Goal: Task Accomplishment & Management: Complete application form

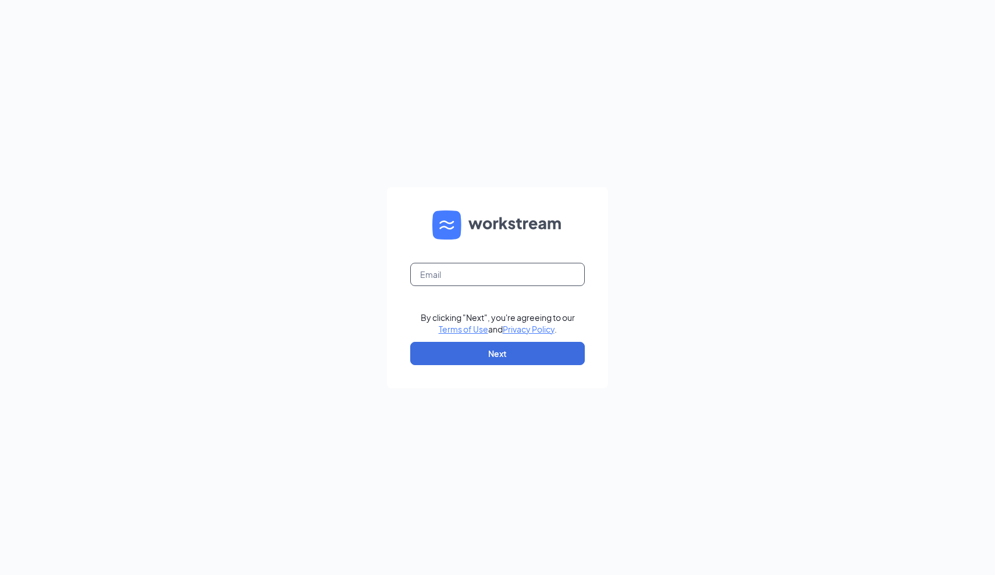
click at [439, 282] on input "text" at bounding box center [497, 274] width 174 height 23
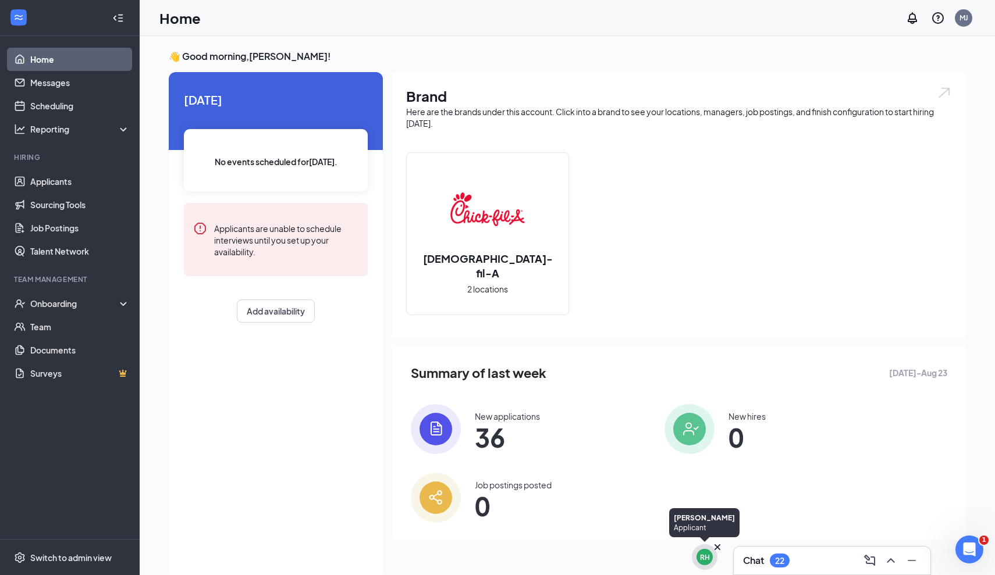
click at [704, 564] on div "RH" at bounding box center [704, 557] width 16 height 16
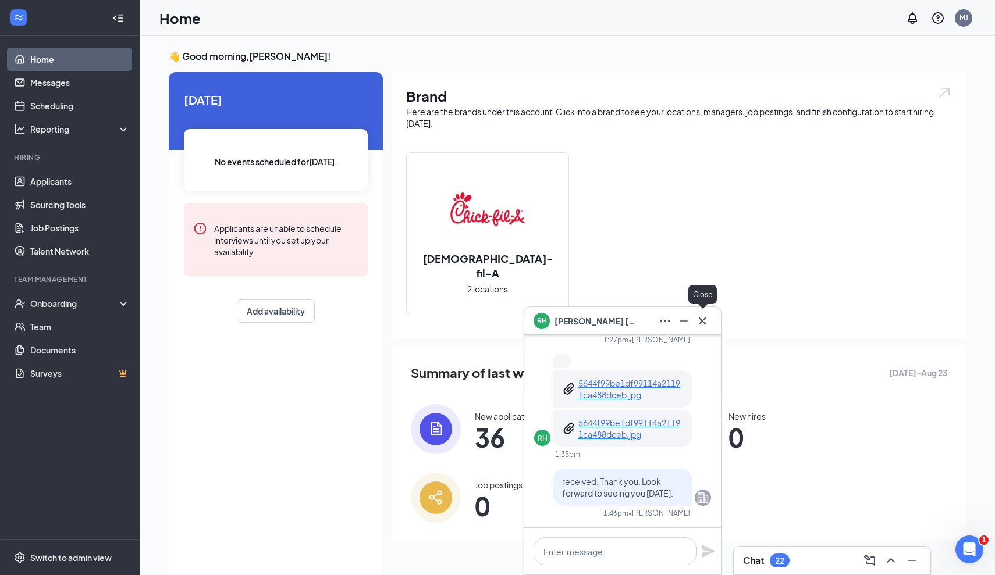
click at [700, 323] on icon "Cross" at bounding box center [702, 320] width 7 height 7
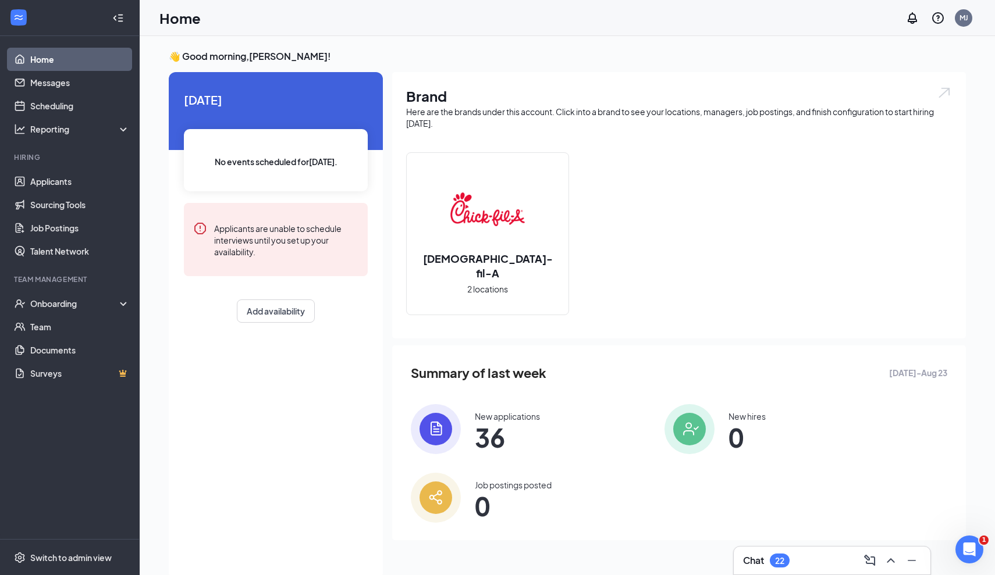
click at [767, 554] on div "Chat 22" at bounding box center [766, 561] width 47 height 14
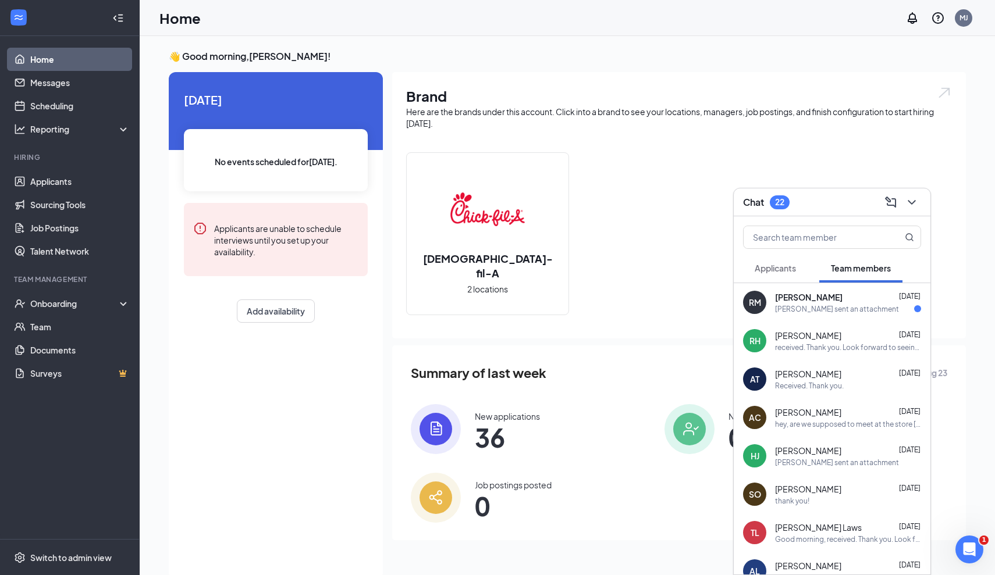
click at [802, 308] on div "[PERSON_NAME] sent an attachment" at bounding box center [837, 309] width 124 height 10
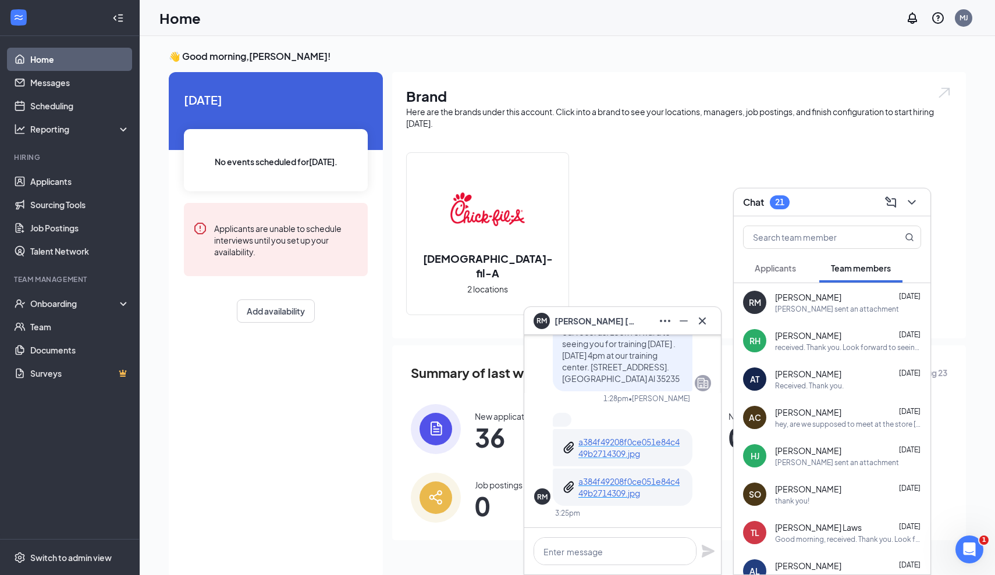
click at [628, 449] on p "a384f49208f0ce051e84c449b2714309.jpg" at bounding box center [630, 447] width 105 height 23
click at [628, 553] on textarea at bounding box center [614, 551] width 163 height 28
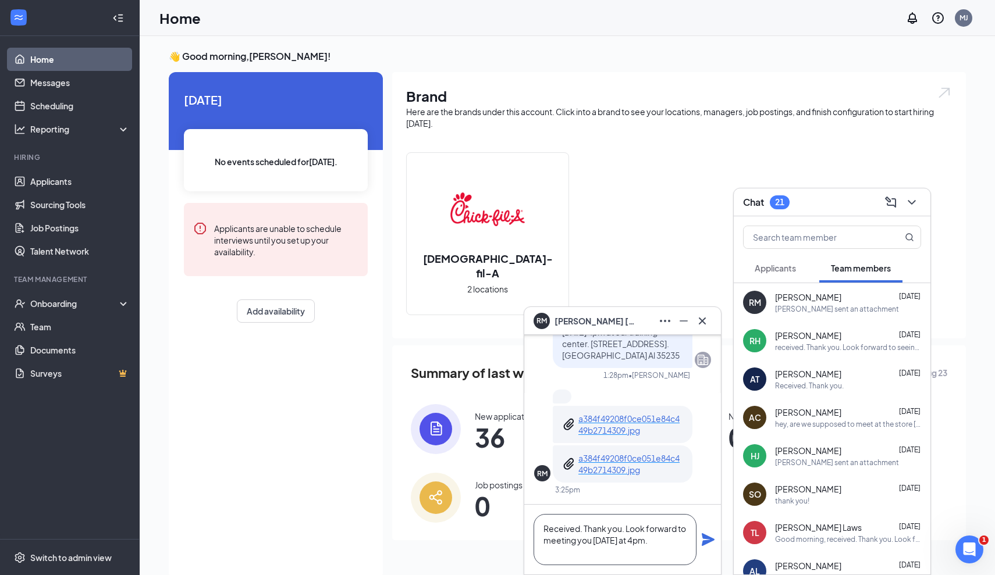
type textarea "Received. Thank you. Look forward to meeting you [DATE] at 4pm."
click at [710, 537] on icon "Plane" at bounding box center [707, 539] width 13 height 13
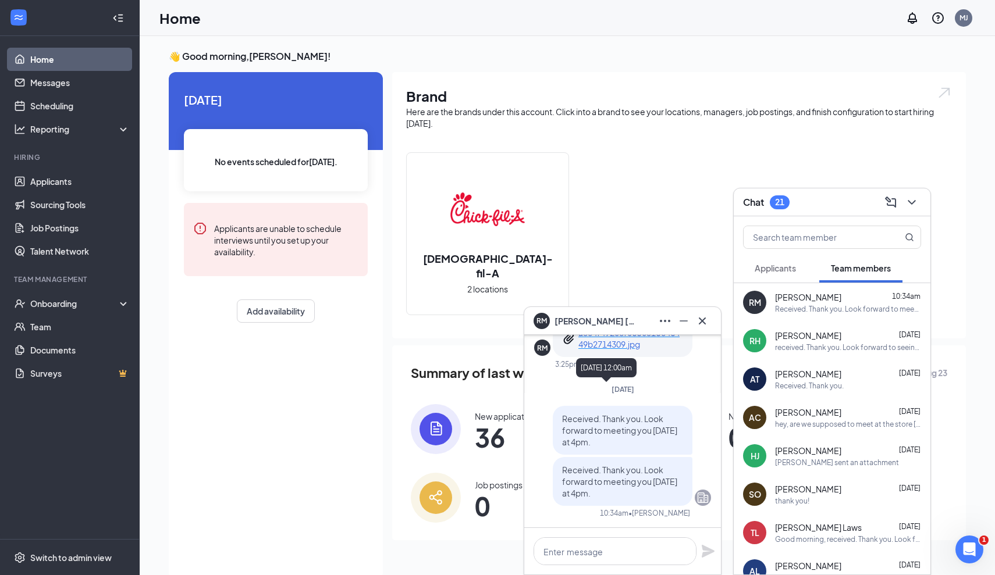
scroll to position [0, 0]
click at [686, 320] on icon "Minimize" at bounding box center [683, 320] width 8 height 1
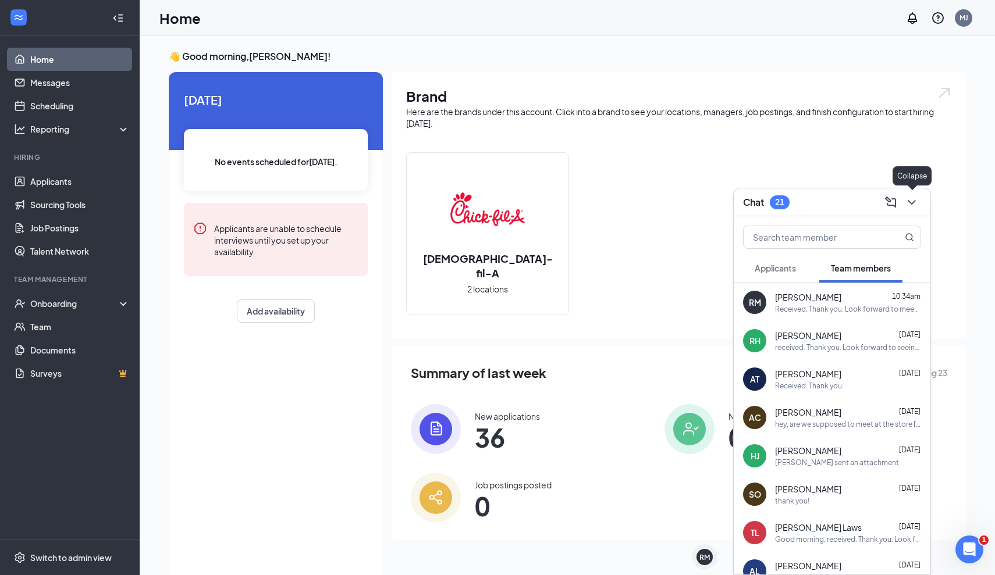
click at [918, 200] on icon "ChevronDown" at bounding box center [911, 202] width 14 height 14
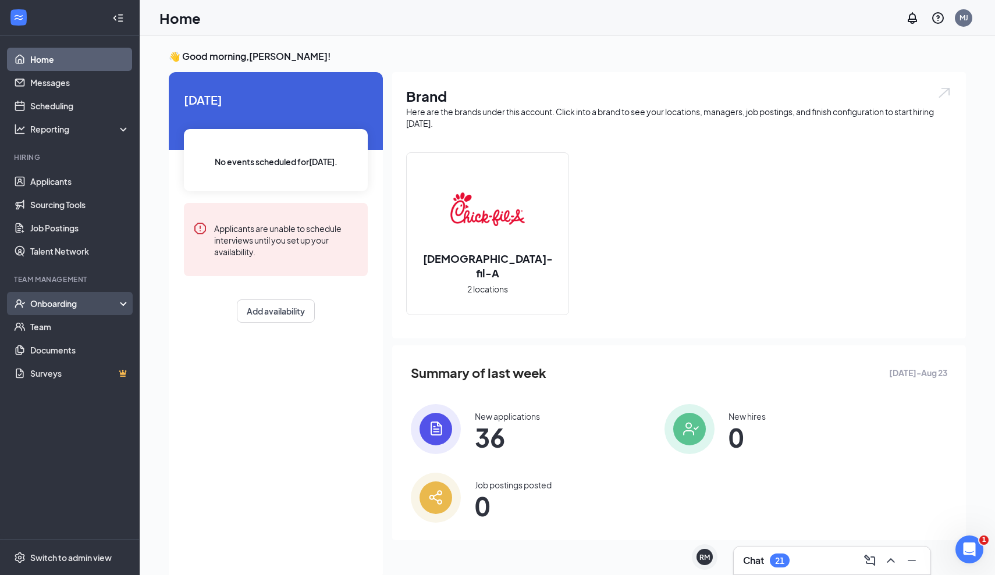
click at [66, 311] on div "Onboarding" at bounding box center [70, 303] width 140 height 23
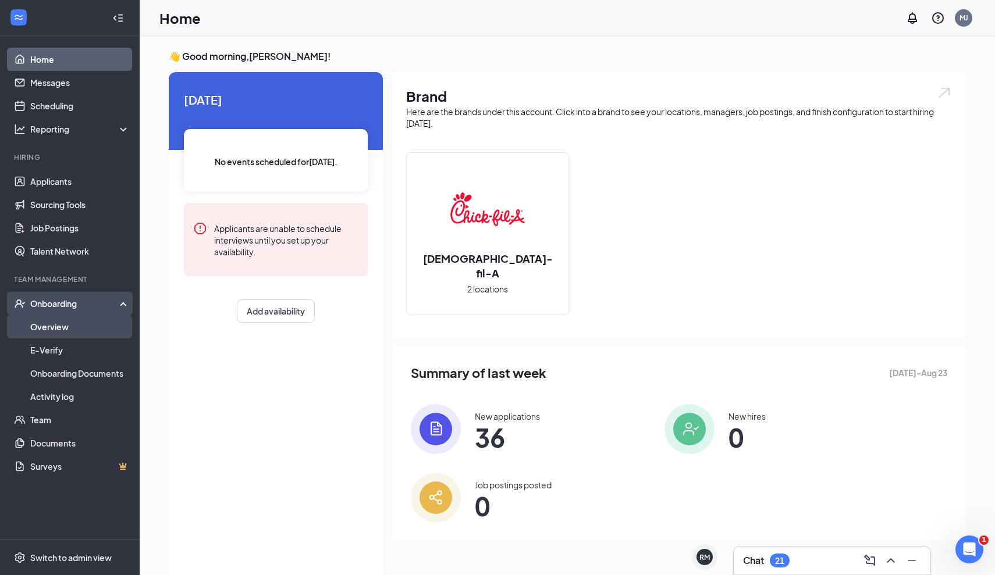
click at [66, 331] on link "Overview" at bounding box center [79, 326] width 99 height 23
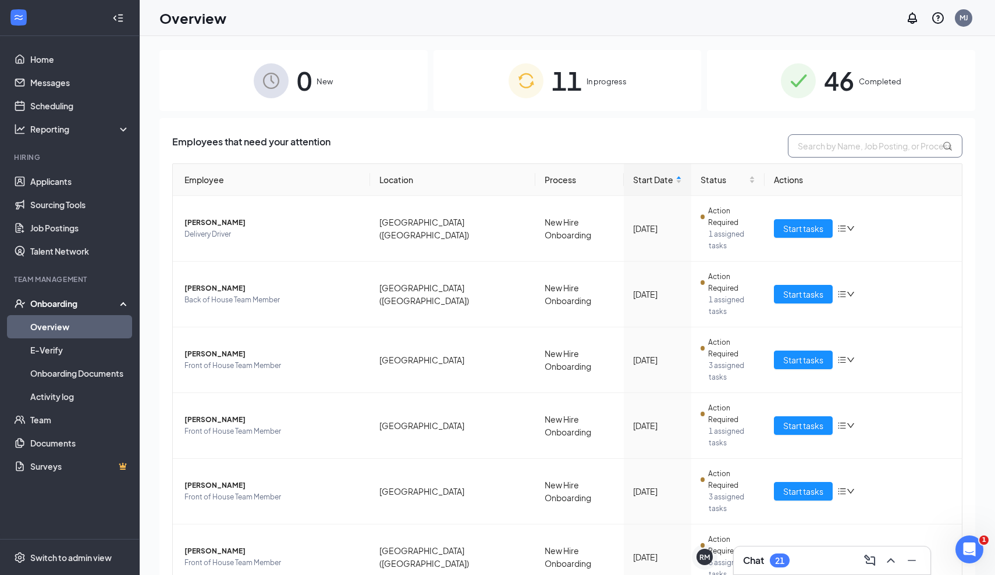
click at [815, 152] on input "text" at bounding box center [875, 145] width 174 height 23
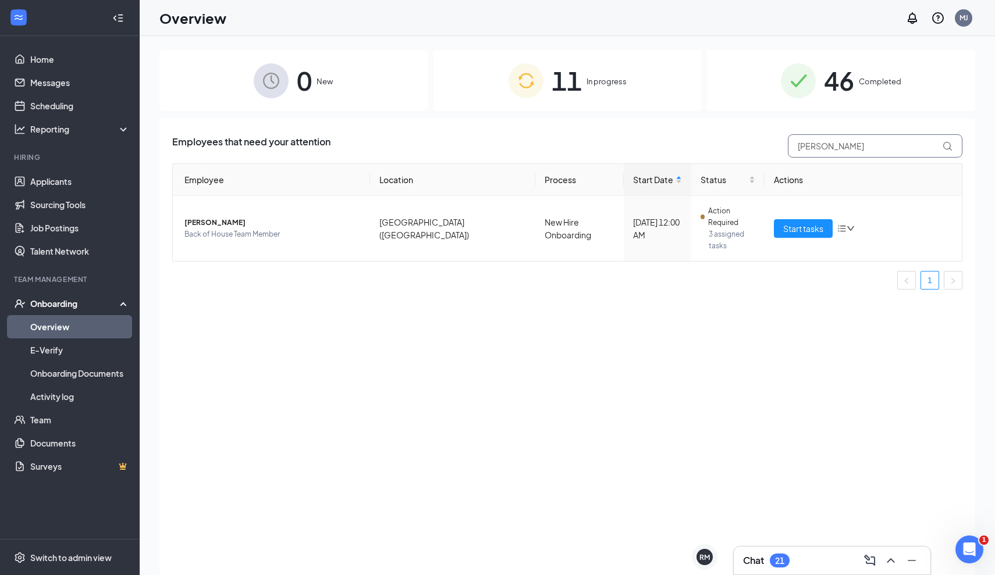
type input "[PERSON_NAME]"
drag, startPoint x: 791, startPoint y: 162, endPoint x: 225, endPoint y: 211, distance: 568.6
click at [225, 217] on span "[PERSON_NAME]" at bounding box center [272, 223] width 176 height 12
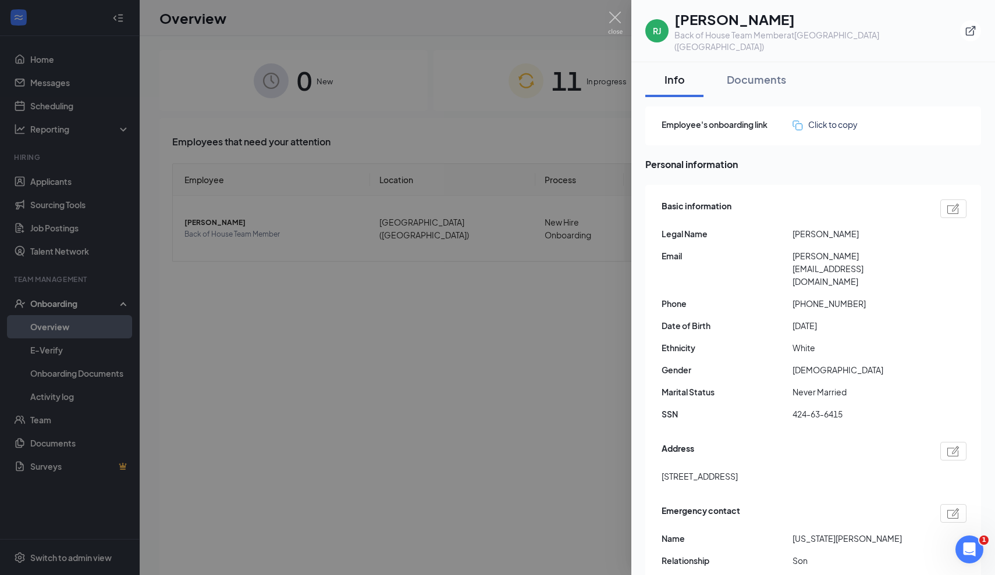
click at [816, 408] on span "424-63-6415" at bounding box center [857, 414] width 131 height 13
click at [800, 408] on span "424-63-6415" at bounding box center [857, 414] width 131 height 13
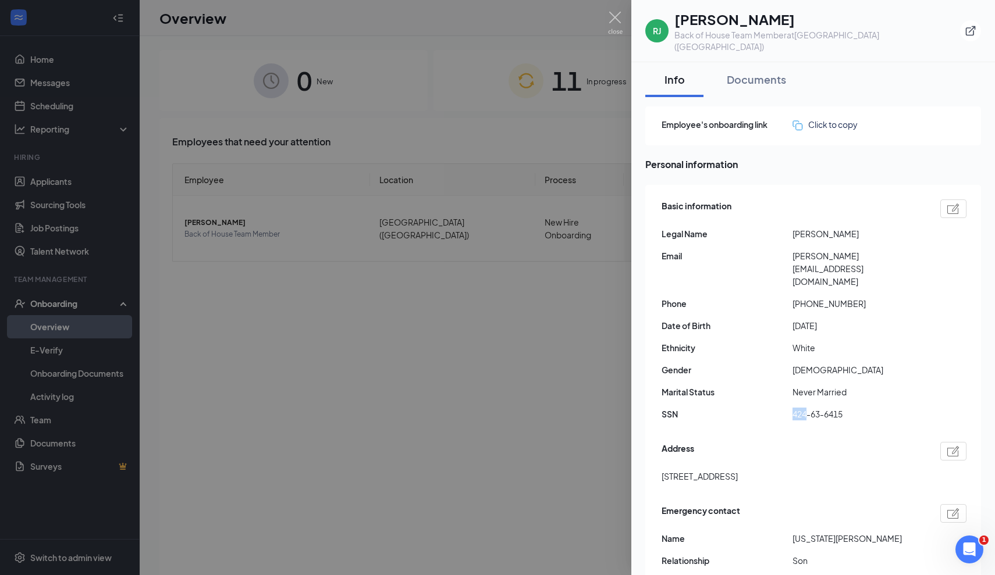
click at [800, 408] on span "424-63-6415" at bounding box center [857, 414] width 131 height 13
copy span "424-63-6415"
click at [618, 15] on img at bounding box center [615, 23] width 15 height 23
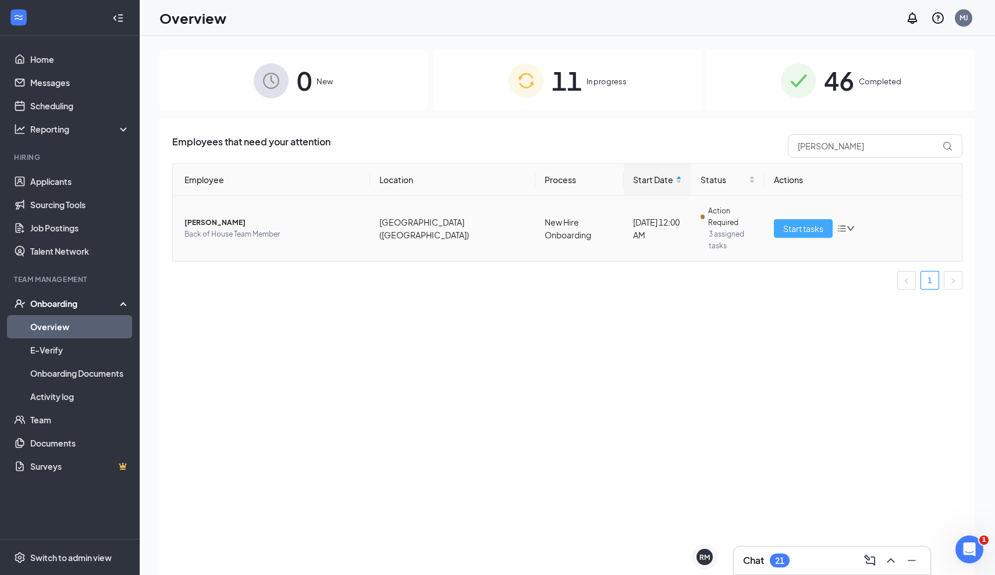
click at [797, 222] on span "Start tasks" at bounding box center [803, 228] width 40 height 13
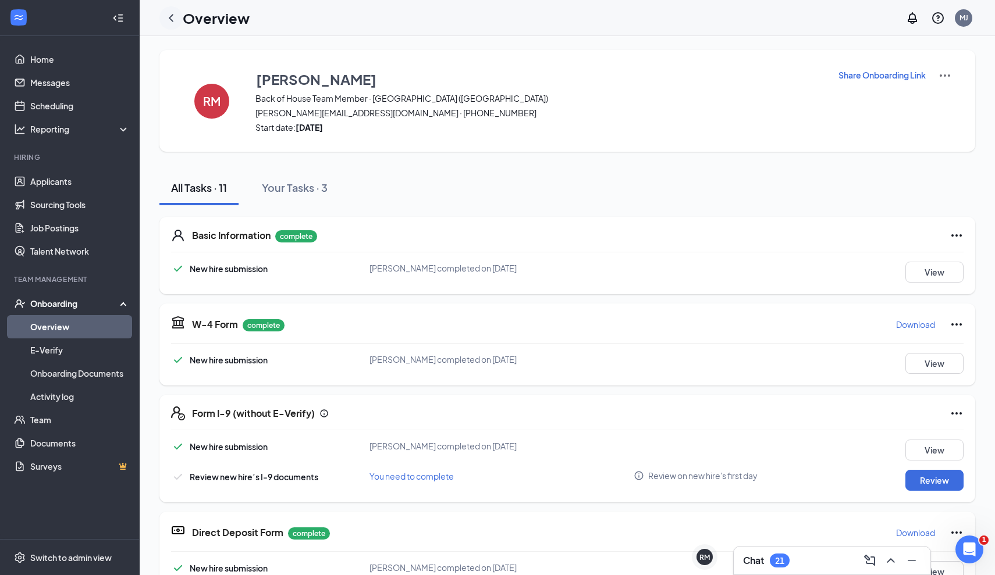
click at [173, 20] on icon "ChevronLeft" at bounding box center [171, 18] width 14 height 14
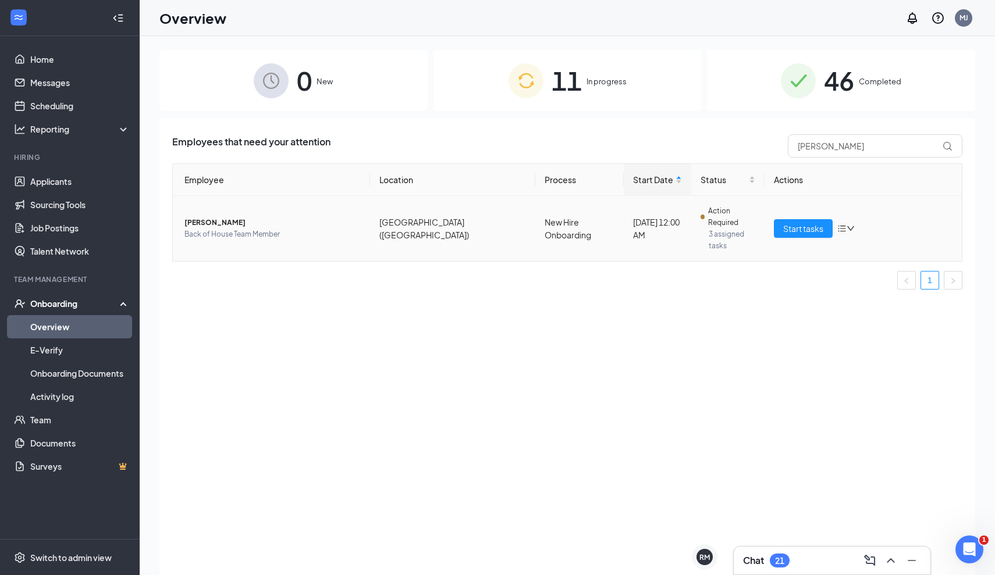
click at [225, 217] on span "[PERSON_NAME]" at bounding box center [272, 223] width 176 height 12
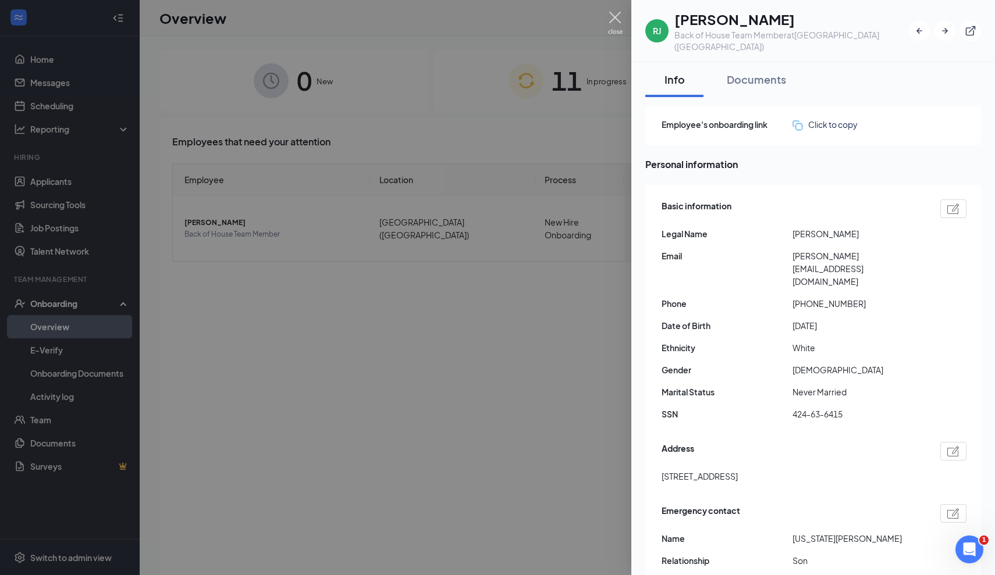
click at [615, 23] on img at bounding box center [615, 23] width 15 height 23
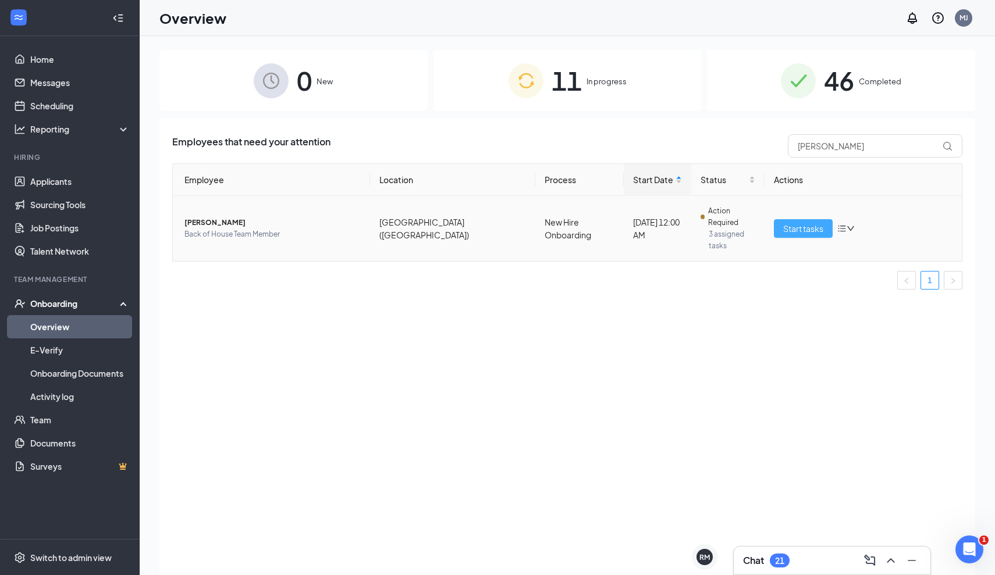
click at [804, 222] on span "Start tasks" at bounding box center [803, 228] width 40 height 13
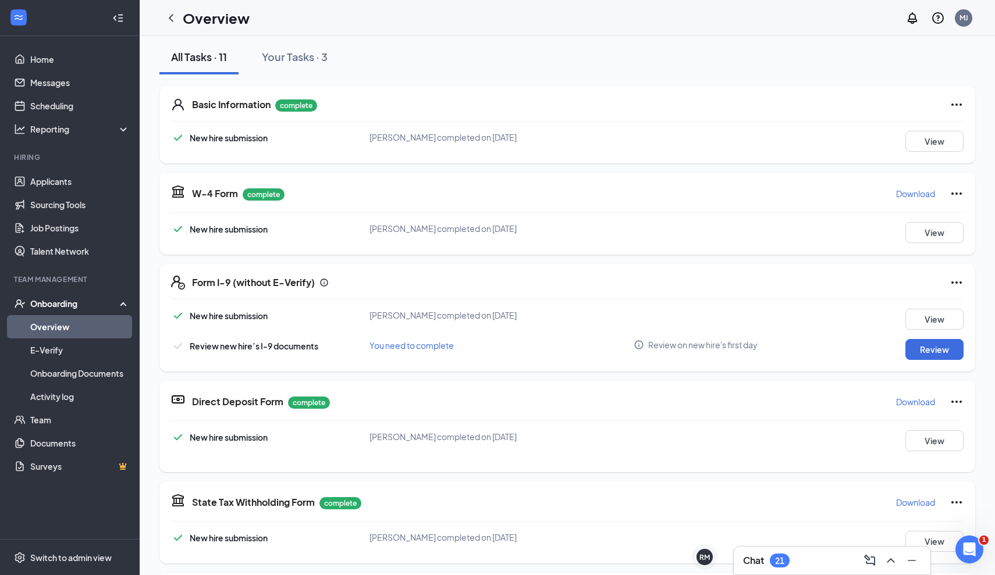
scroll to position [135, 0]
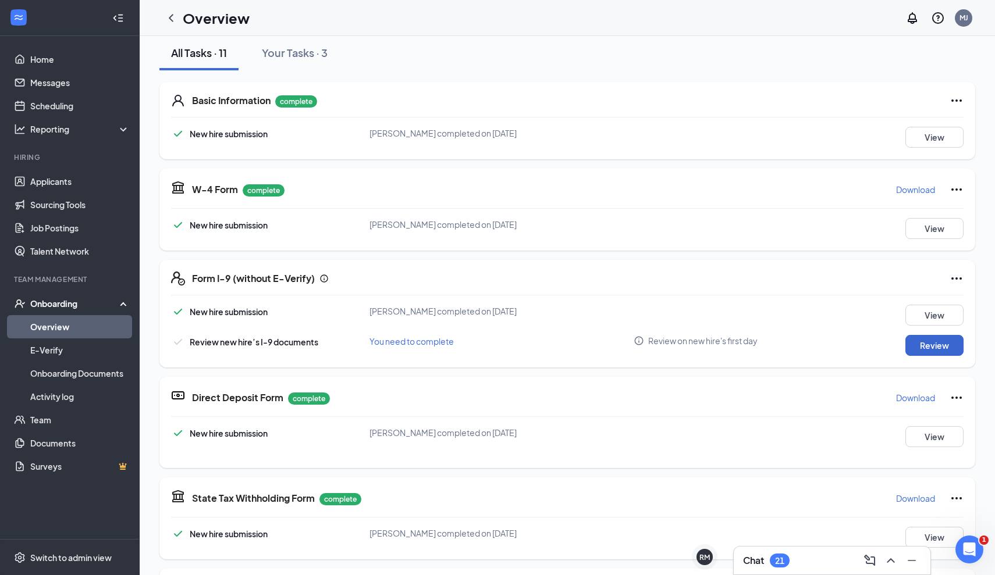
click at [927, 346] on button "Review" at bounding box center [934, 345] width 58 height 21
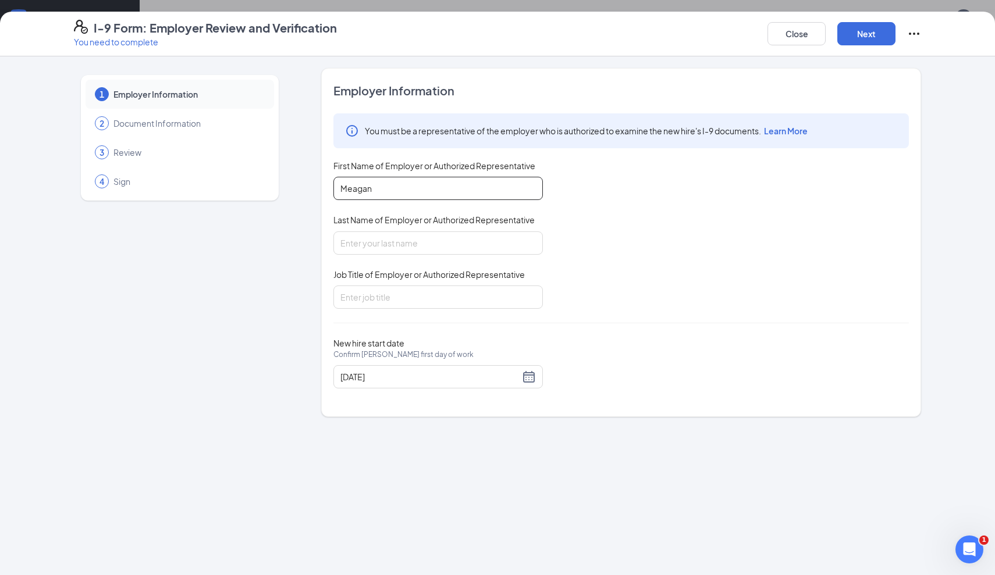
type input "Meagan"
type input "Jeszka"
type input "Admin Director"
click at [868, 38] on button "Next" at bounding box center [866, 33] width 58 height 23
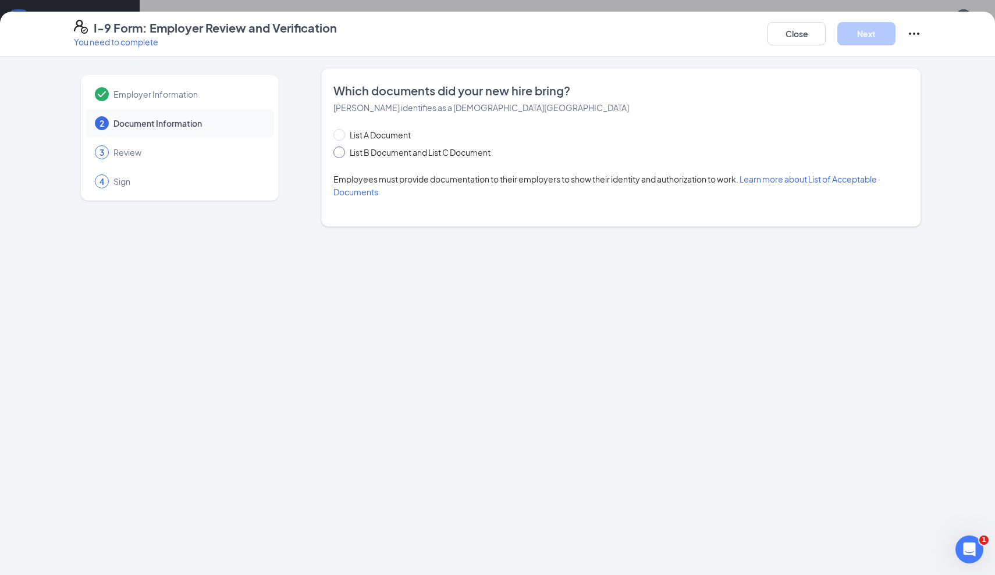
click at [481, 149] on span "List B Document and List C Document" at bounding box center [420, 152] width 150 height 13
click at [341, 149] on input "List B Document and List C Document" at bounding box center [337, 151] width 8 height 8
radio input "true"
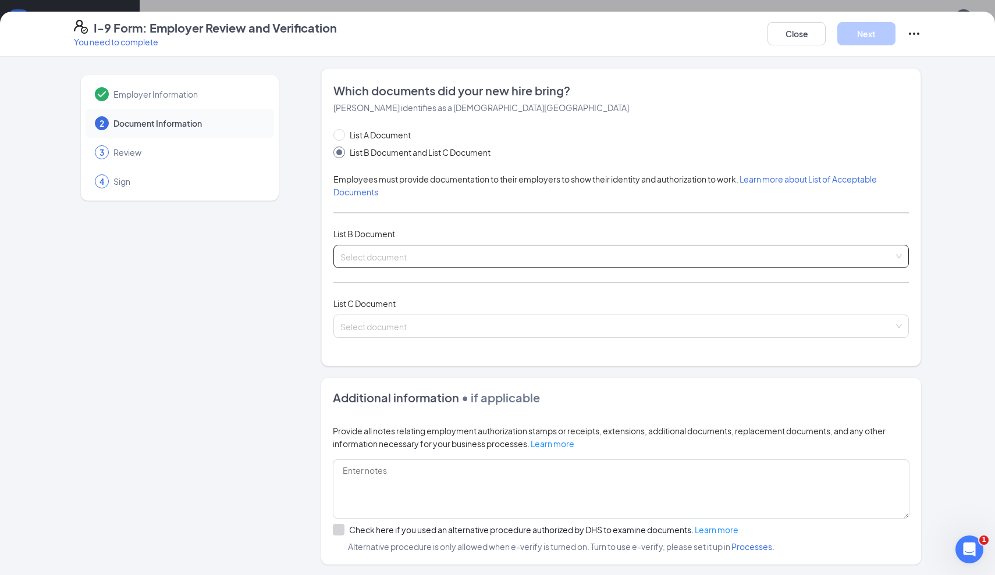
click at [418, 259] on input "search" at bounding box center [616, 253] width 553 height 17
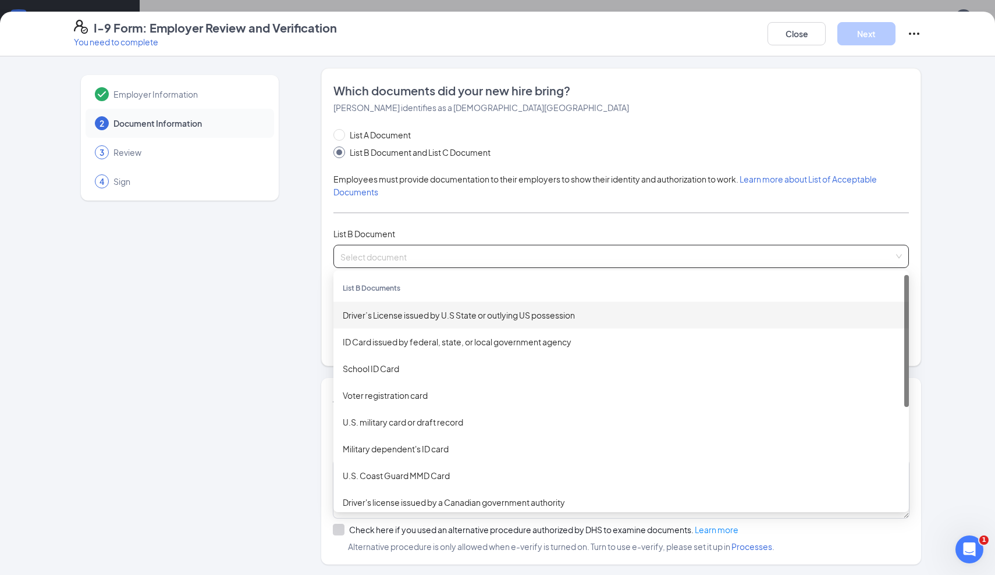
click at [423, 309] on div "Driver’s License issued by U.S State or outlying US possession" at bounding box center [621, 315] width 557 height 13
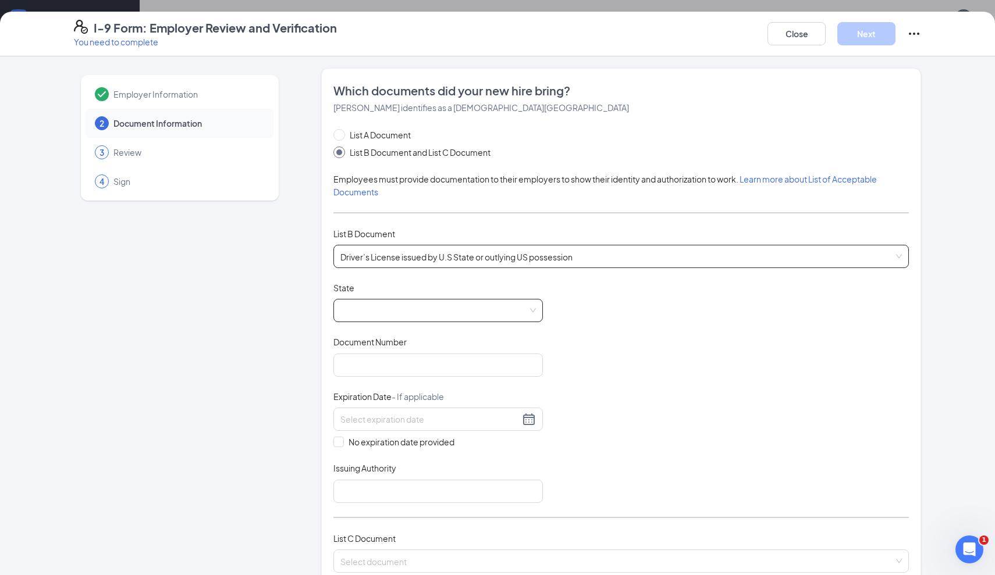
click at [364, 314] on span at bounding box center [437, 311] width 195 height 22
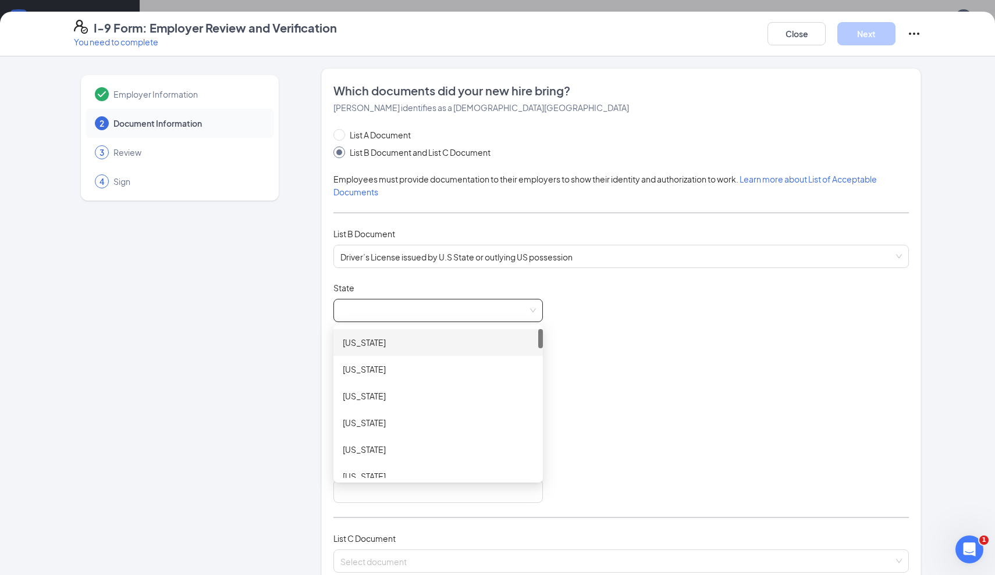
click at [388, 343] on div "[US_STATE]" at bounding box center [438, 342] width 191 height 13
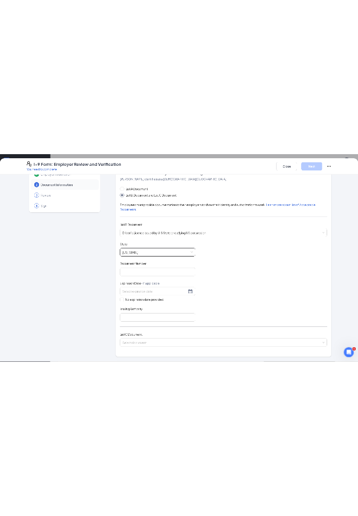
scroll to position [44, 0]
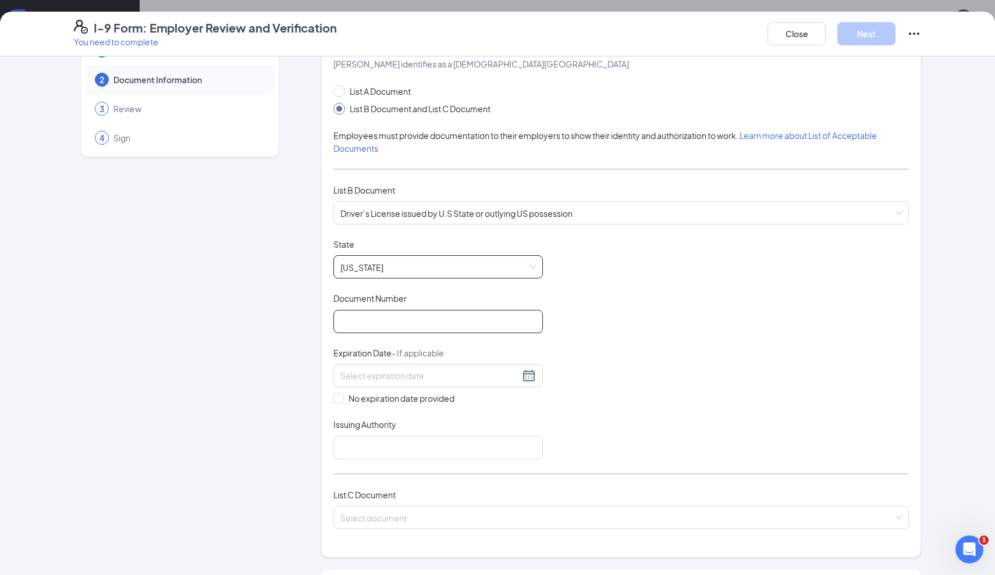
click at [384, 315] on input "Document Number" at bounding box center [437, 321] width 209 height 23
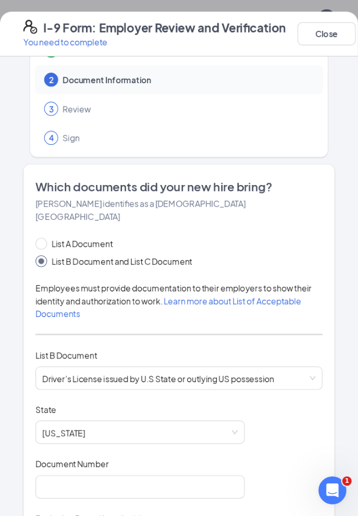
scroll to position [124, 0]
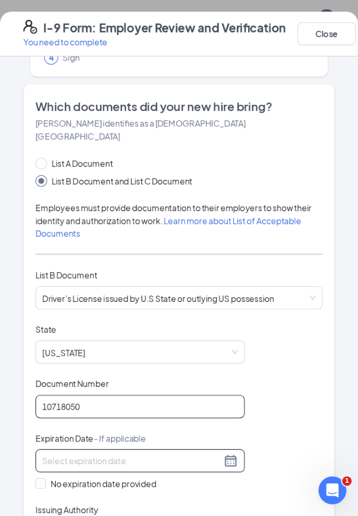
type input "10718050"
click at [136, 454] on input at bounding box center [131, 460] width 179 height 13
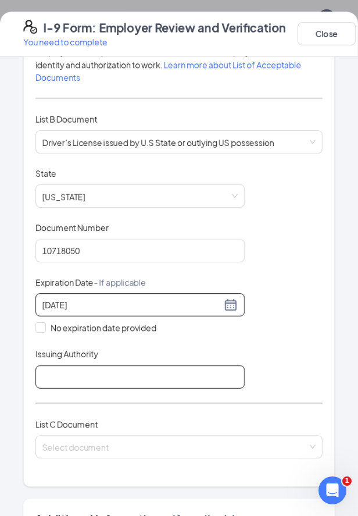
type input "[DATE]"
click at [149, 365] on input "Issuing Authority" at bounding box center [139, 376] width 209 height 23
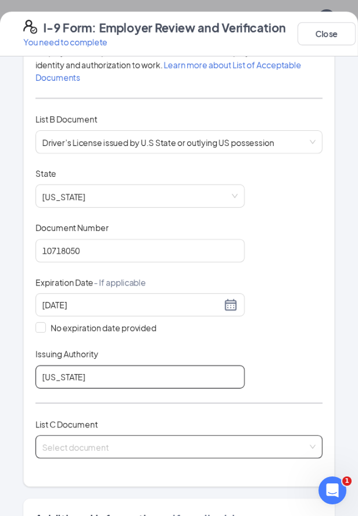
type input "[US_STATE]"
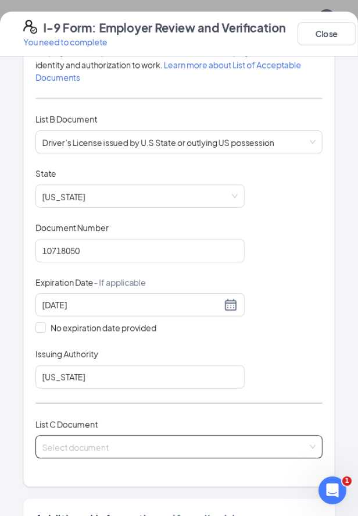
click at [170, 436] on input "search" at bounding box center [174, 444] width 265 height 17
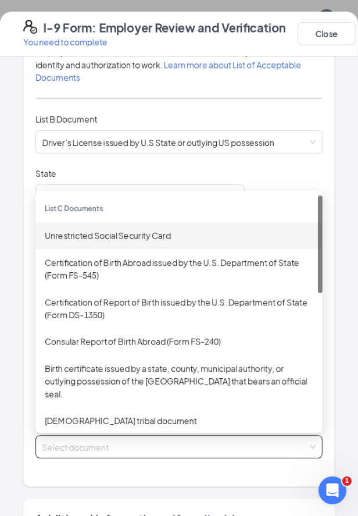
click at [154, 229] on div "Unrestricted Social Security Card" at bounding box center [179, 235] width 269 height 13
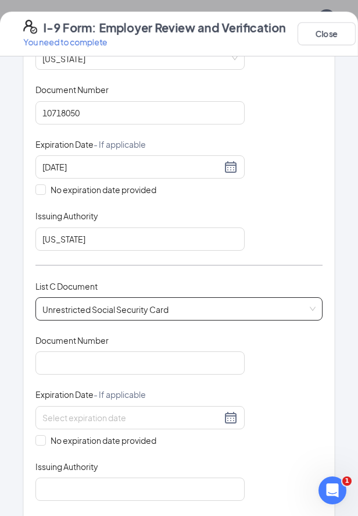
scroll to position [459, 0]
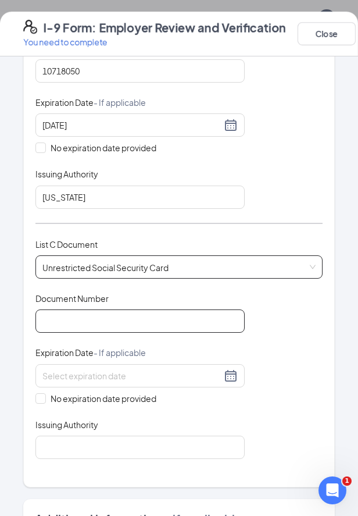
click at [113, 311] on input "Document Number" at bounding box center [139, 320] width 209 height 23
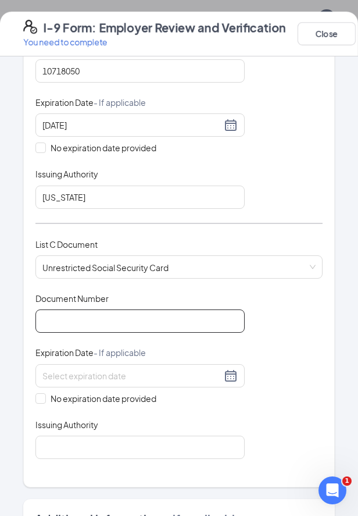
paste input "424-63-6415"
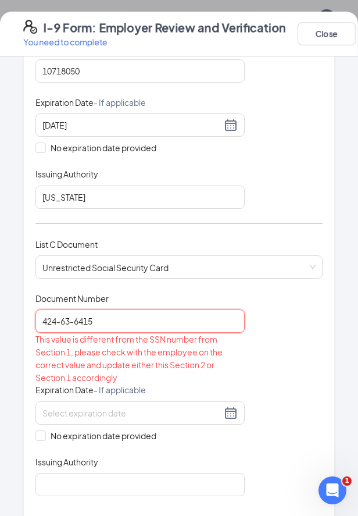
click at [63, 309] on input "424-63-6415" at bounding box center [139, 320] width 209 height 23
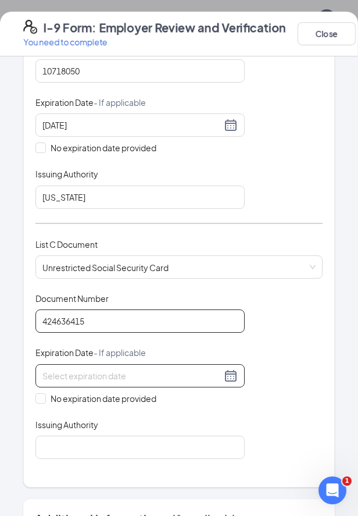
type input "424636415"
click at [82, 369] on input at bounding box center [131, 375] width 179 height 13
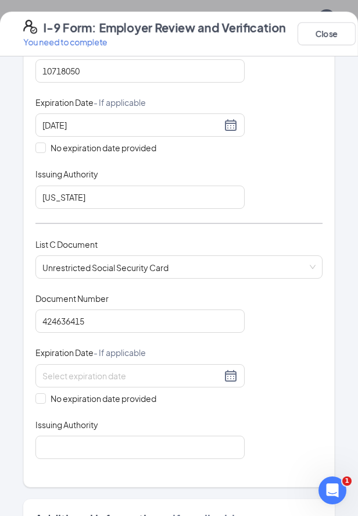
click at [277, 336] on div "Document Title Unrestricted Social Security Card Document Number 424636415 Expi…" at bounding box center [178, 376] width 287 height 166
click at [42, 393] on input "No expiration date provided" at bounding box center [39, 397] width 8 height 8
checkbox input "true"
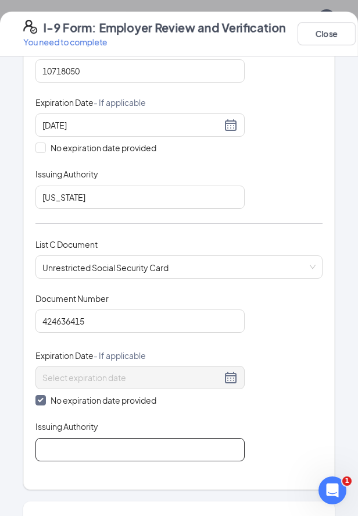
click at [63, 438] on input "Issuing Authority" at bounding box center [139, 449] width 209 height 23
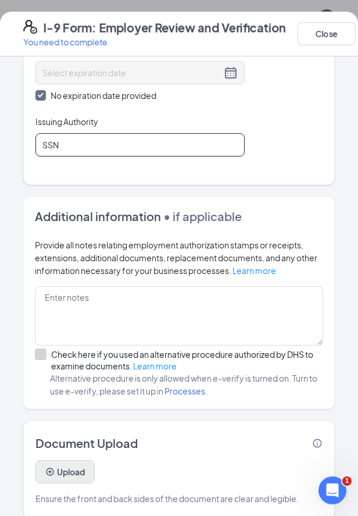
scroll to position [764, 0]
type input "SSN"
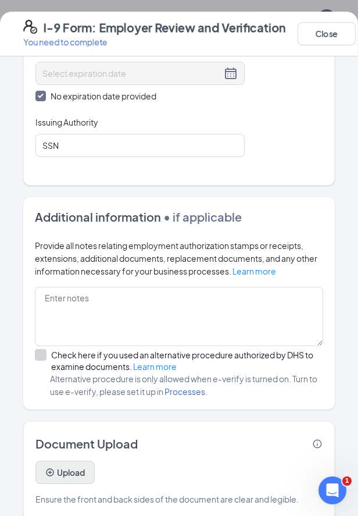
click at [82, 461] on button "Upload" at bounding box center [64, 472] width 59 height 23
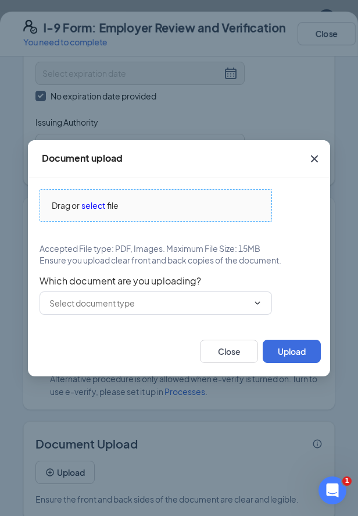
click at [92, 204] on span "select" at bounding box center [93, 205] width 24 height 13
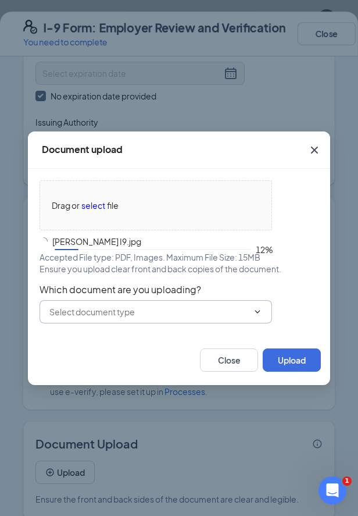
click at [245, 301] on span at bounding box center [156, 311] width 233 height 23
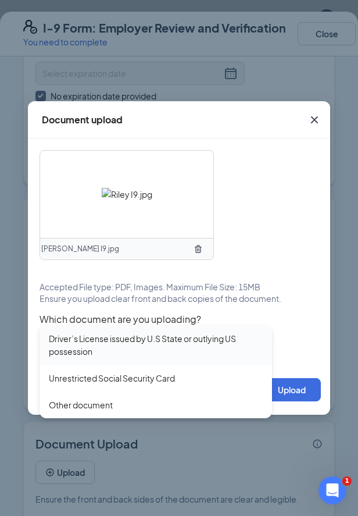
click at [145, 340] on div "Driver’s License issued by U.S State or outlying US possession" at bounding box center [156, 345] width 214 height 26
type input "Driver’s License issued by U.S State or outlying US possession"
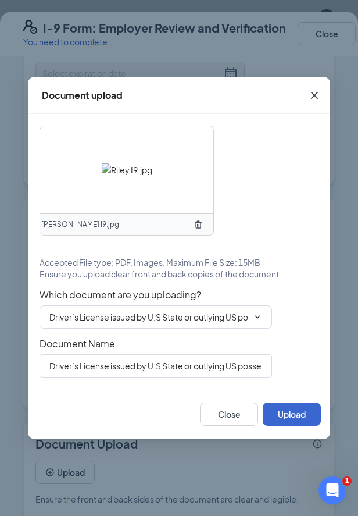
click at [288, 412] on button "Upload" at bounding box center [292, 413] width 58 height 23
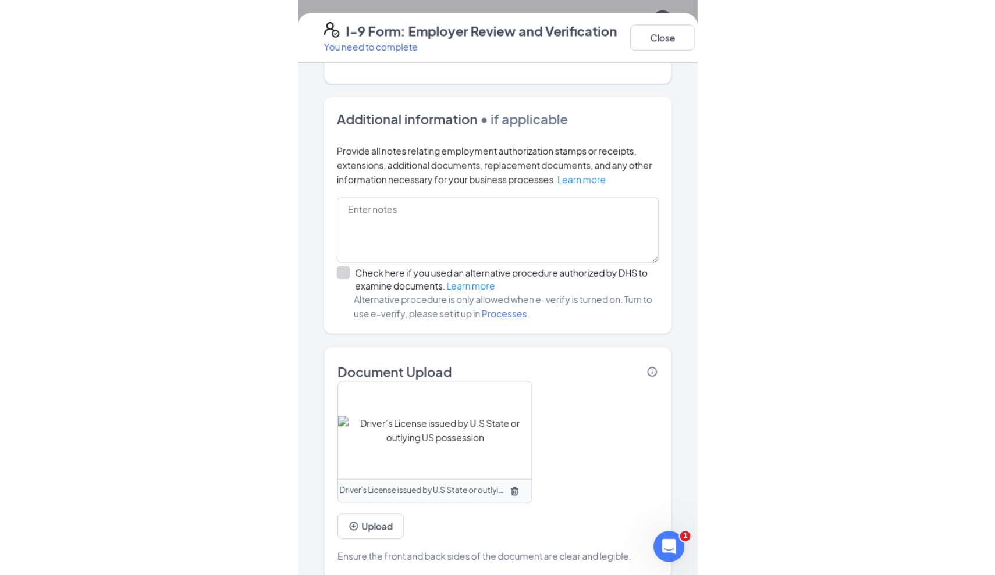
scroll to position [636, 0]
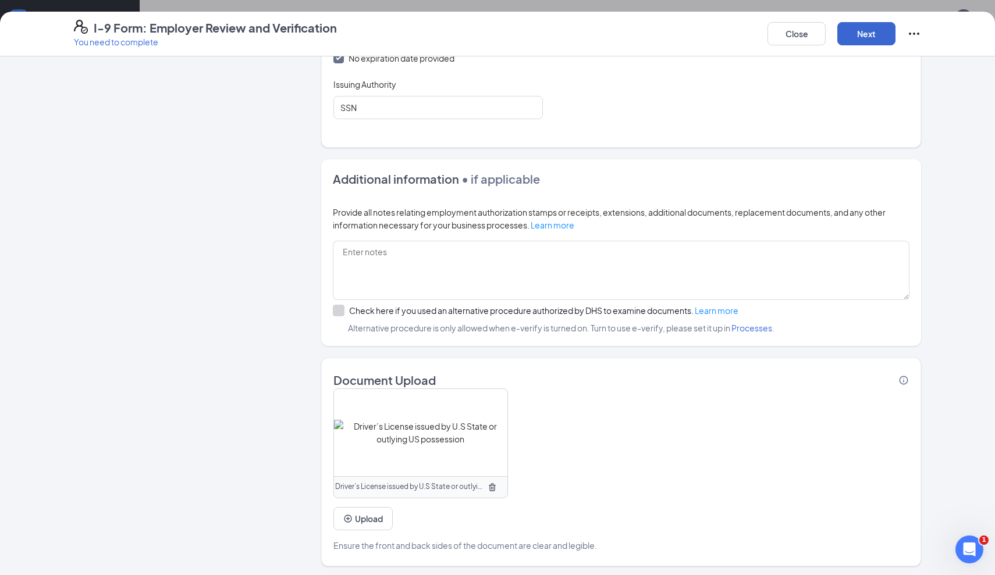
click at [864, 32] on button "Next" at bounding box center [866, 33] width 58 height 23
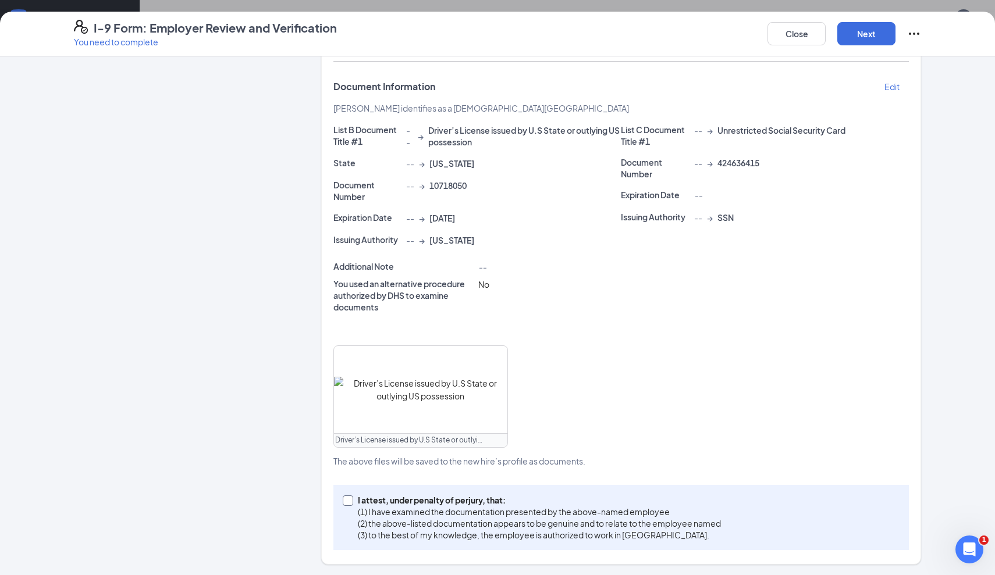
click at [352, 496] on span at bounding box center [348, 501] width 10 height 10
click at [351, 496] on input "I attest, under penalty of [PERSON_NAME], that: (1) I have examined the documen…" at bounding box center [347, 500] width 8 height 8
checkbox input "true"
click at [868, 28] on button "Next" at bounding box center [866, 33] width 58 height 23
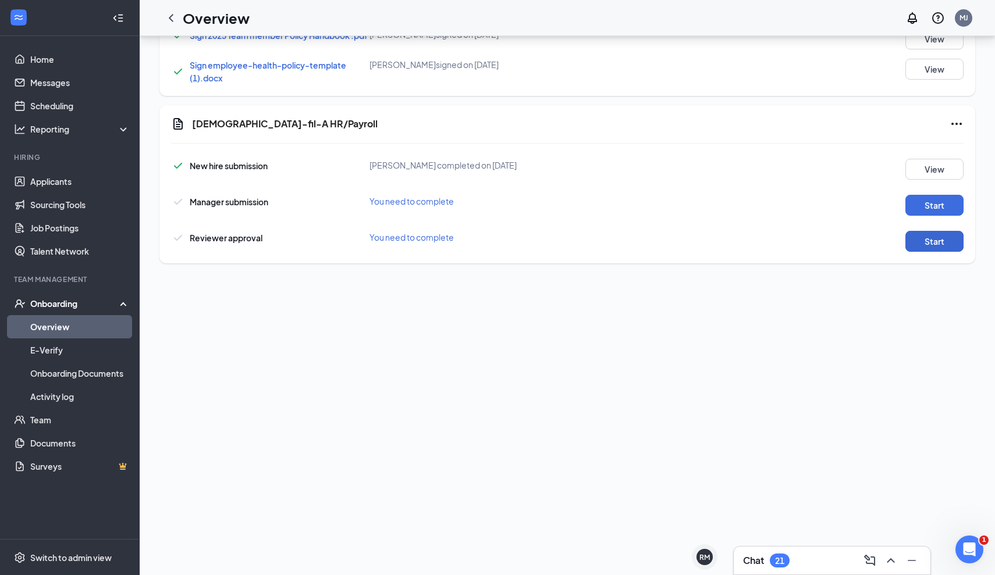
scroll to position [441, 0]
click at [941, 208] on button "Start" at bounding box center [934, 205] width 58 height 21
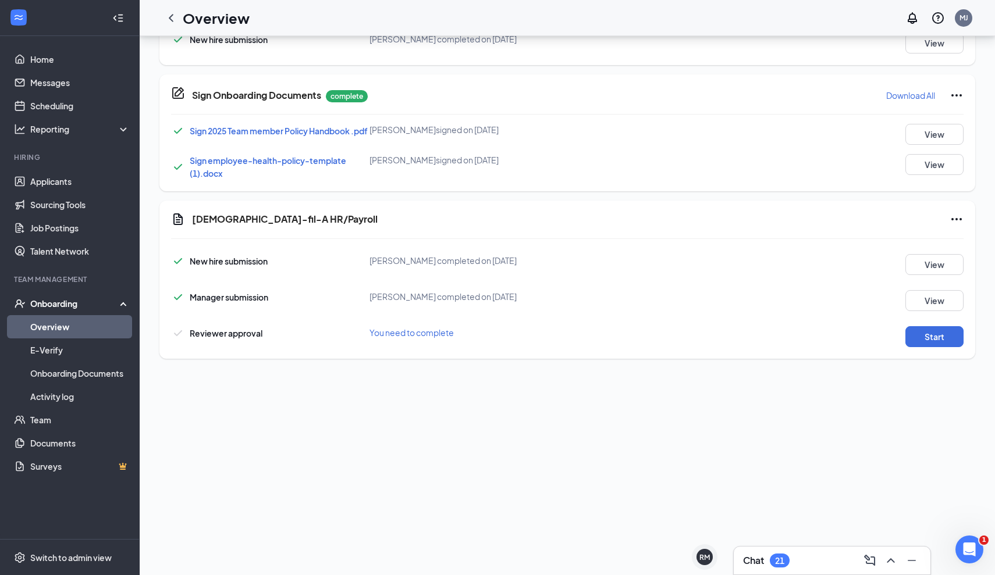
scroll to position [390, 0]
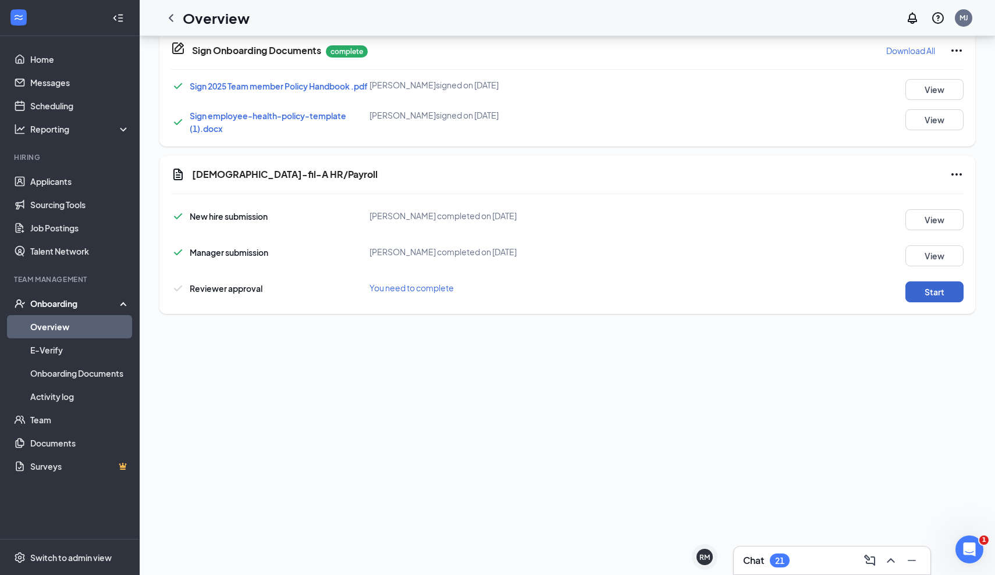
click at [945, 302] on button "Start" at bounding box center [934, 292] width 58 height 21
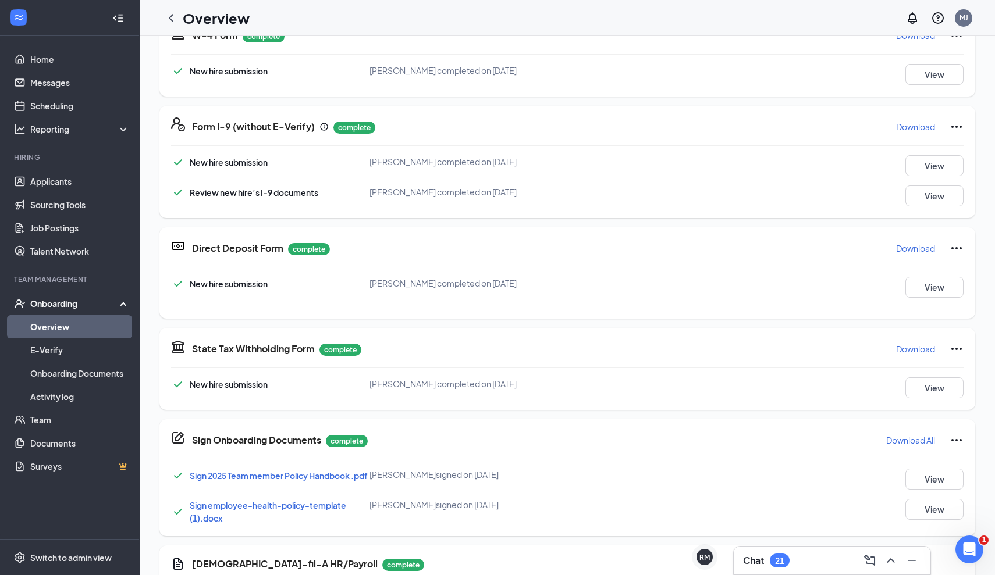
scroll to position [288, 0]
